Goal: Communication & Community: Participate in discussion

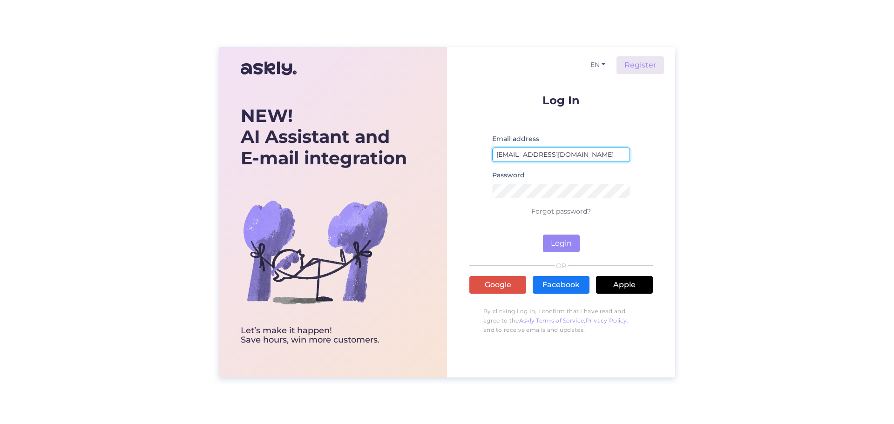
click at [550, 156] on input "[EMAIL_ADDRESS][DOMAIN_NAME]" at bounding box center [561, 155] width 138 height 14
type input "[EMAIL_ADDRESS][DOMAIN_NAME]"
click at [550, 244] on button "Login" at bounding box center [561, 244] width 37 height 18
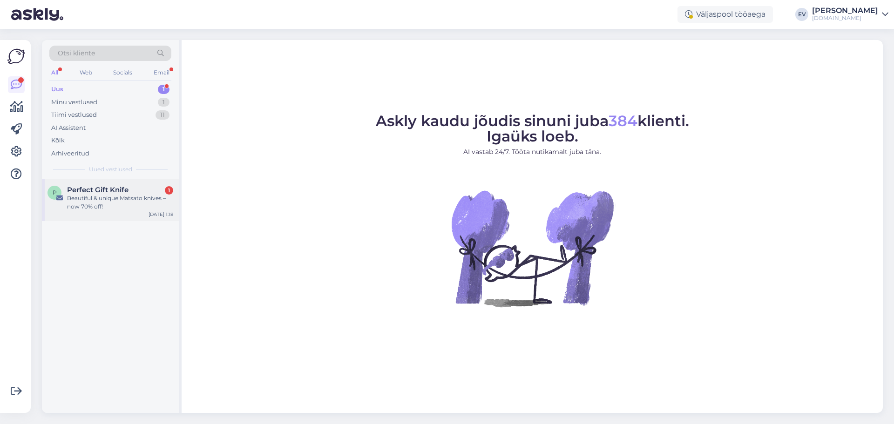
click at [123, 190] on span "Perfect Gift Knife" at bounding box center [97, 190] width 61 height 8
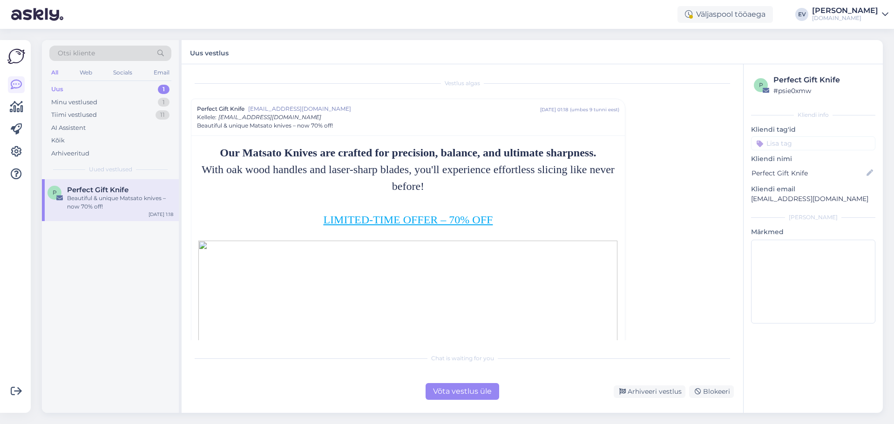
scroll to position [0, 0]
click at [658, 389] on div "Arhiveeri vestlus" at bounding box center [650, 391] width 72 height 13
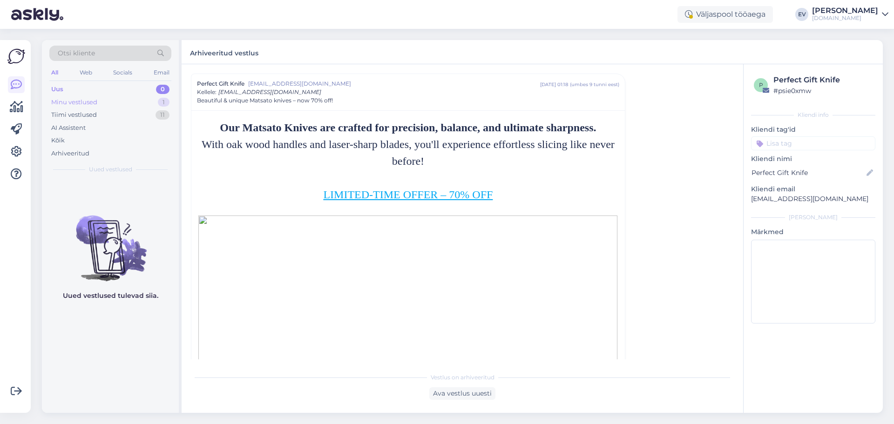
click at [92, 100] on div "Minu vestlused" at bounding box center [74, 102] width 46 height 9
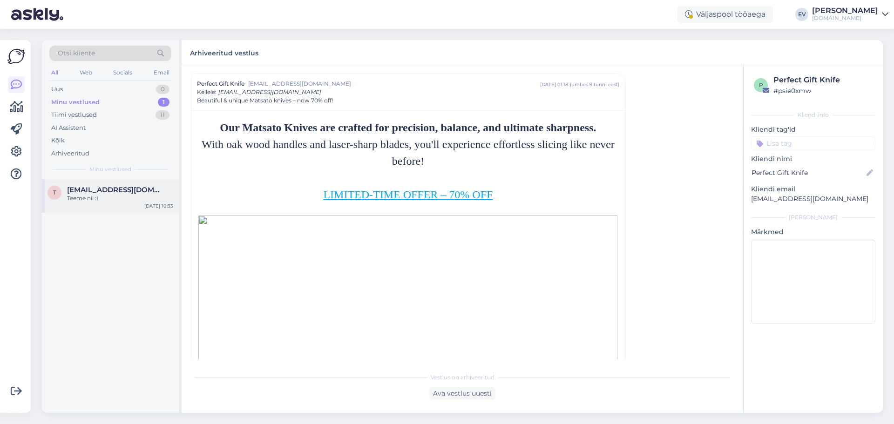
click at [109, 196] on div "Teeme nii :)" at bounding box center [120, 198] width 106 height 8
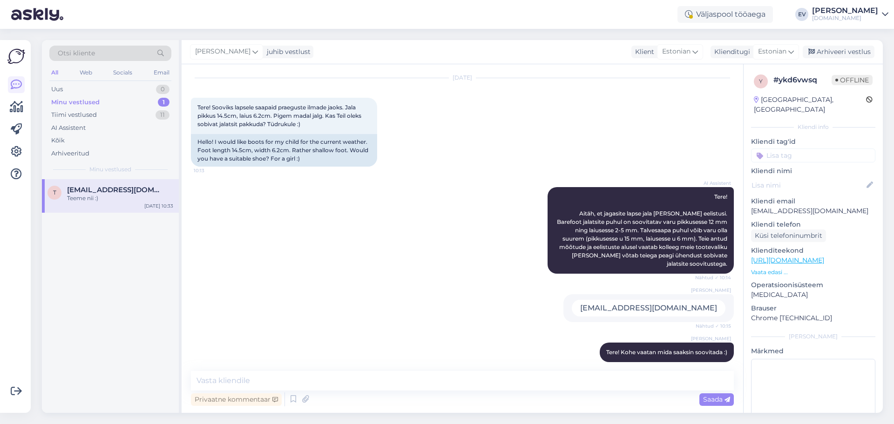
scroll to position [702, 0]
